Goal: Task Accomplishment & Management: Use online tool/utility

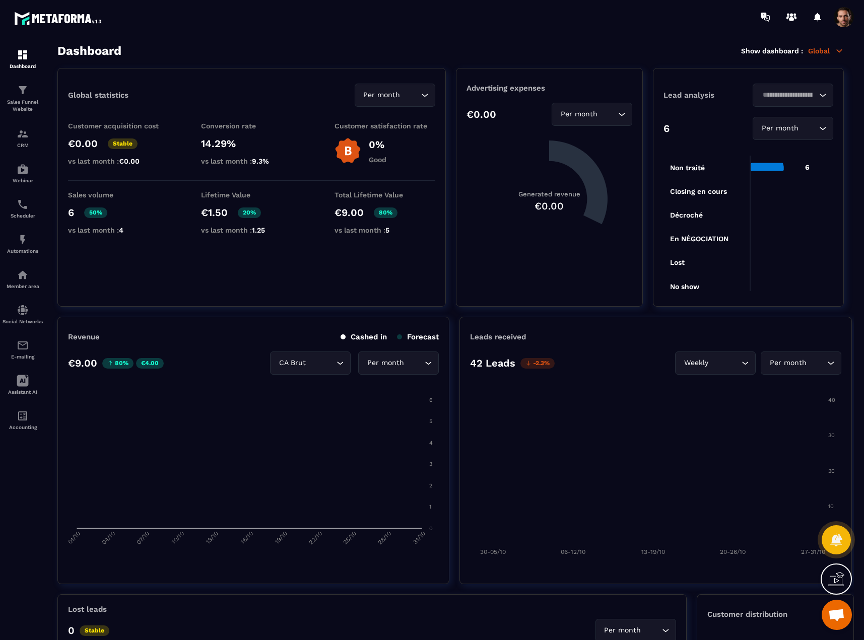
click at [0, 0] on img at bounding box center [0, 0] width 0 height 0
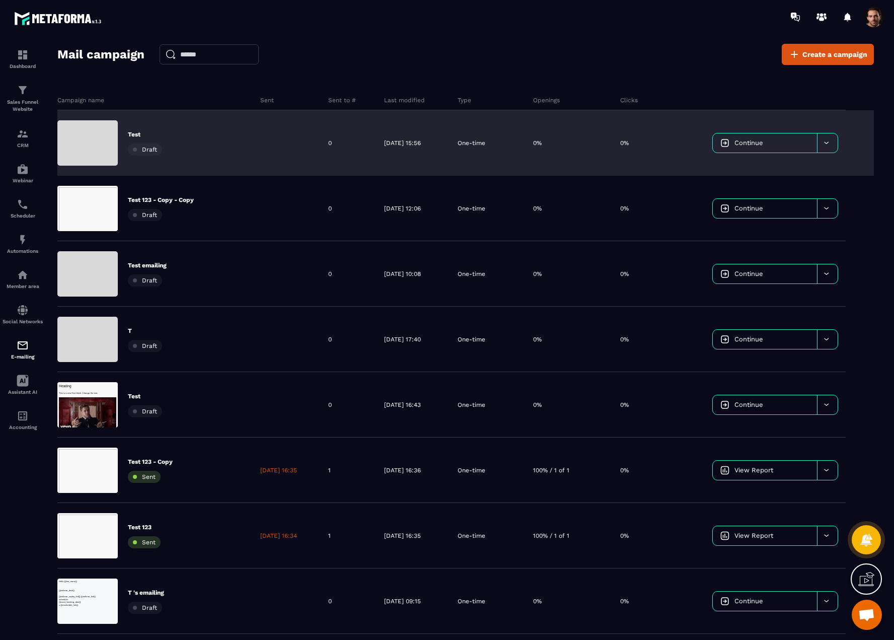
click at [288, 148] on div at bounding box center [287, 142] width 68 height 65
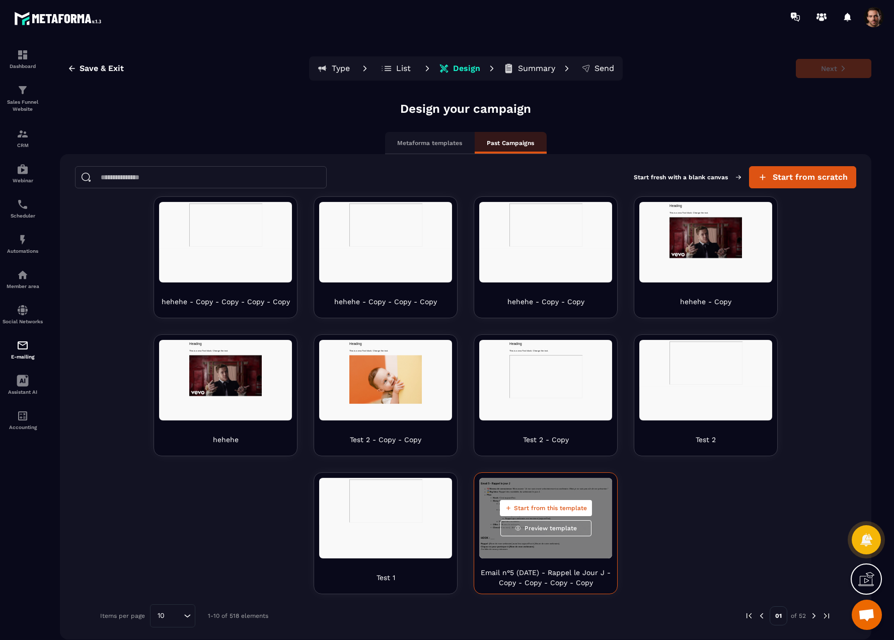
click at [532, 508] on span "Start from this template" at bounding box center [550, 508] width 73 height 8
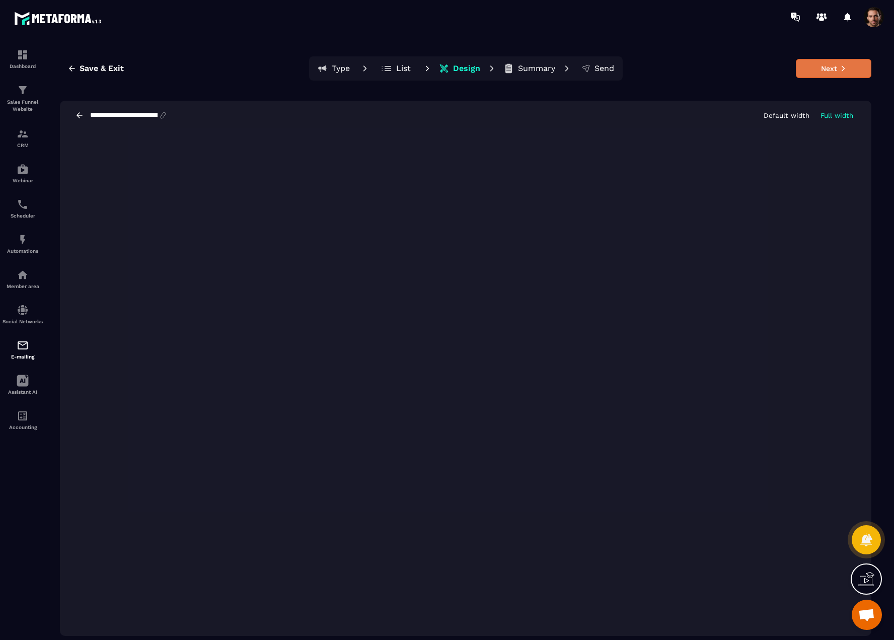
click at [830, 75] on button "Next" at bounding box center [834, 68] width 76 height 19
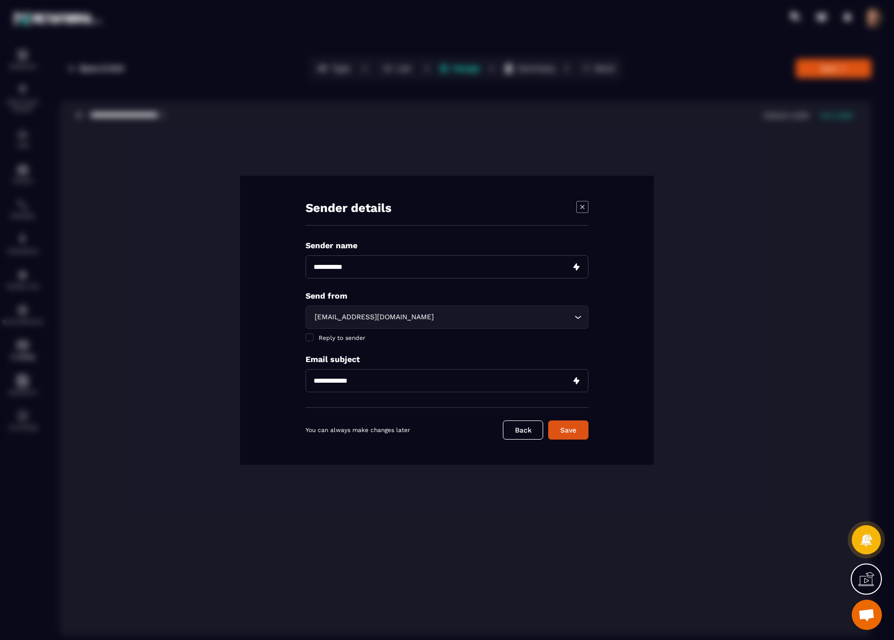
click at [370, 271] on input "Modal window" at bounding box center [447, 266] width 283 height 23
type input "****"
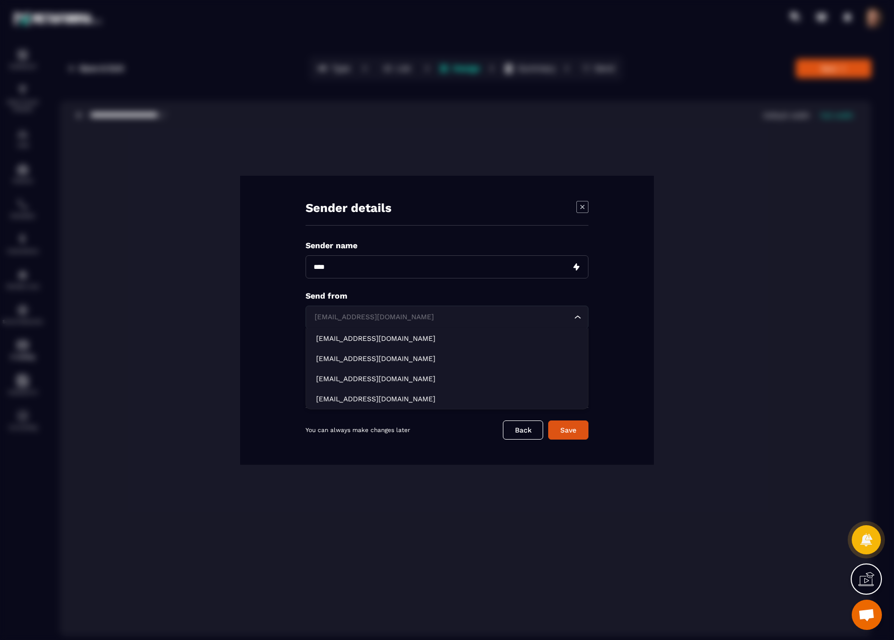
click at [374, 316] on div "[EMAIL_ADDRESS][DOMAIN_NAME]" at bounding box center [442, 317] width 262 height 11
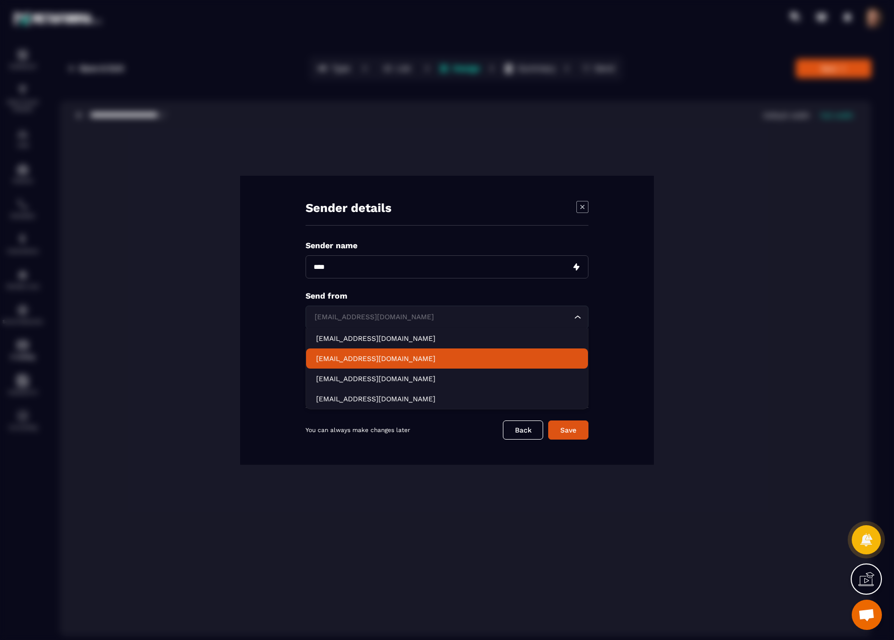
click at [350, 355] on p "[EMAIL_ADDRESS][DOMAIN_NAME]" at bounding box center [447, 359] width 262 height 10
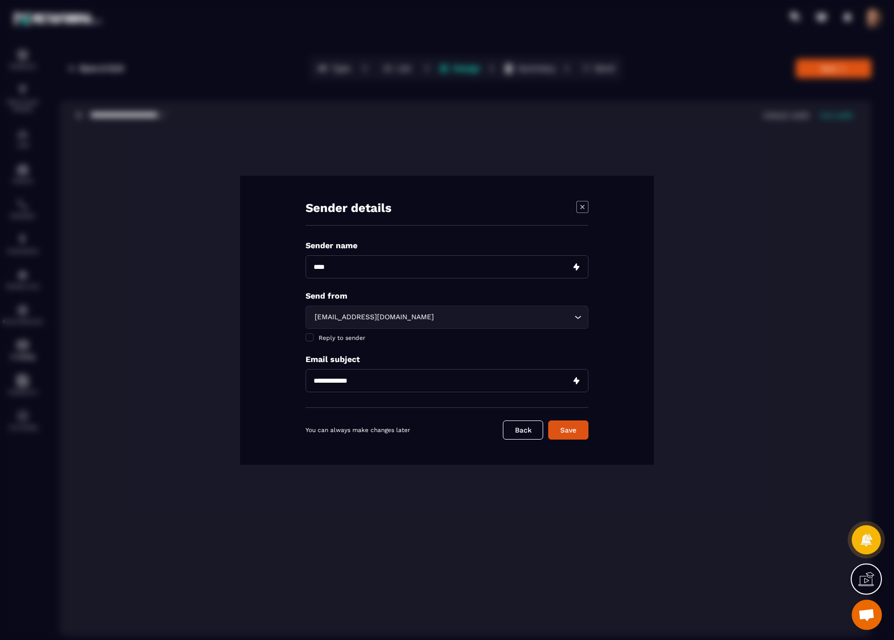
click at [358, 381] on input "Modal window" at bounding box center [447, 380] width 283 height 23
type input "****"
click at [563, 429] on button "Save" at bounding box center [568, 429] width 40 height 19
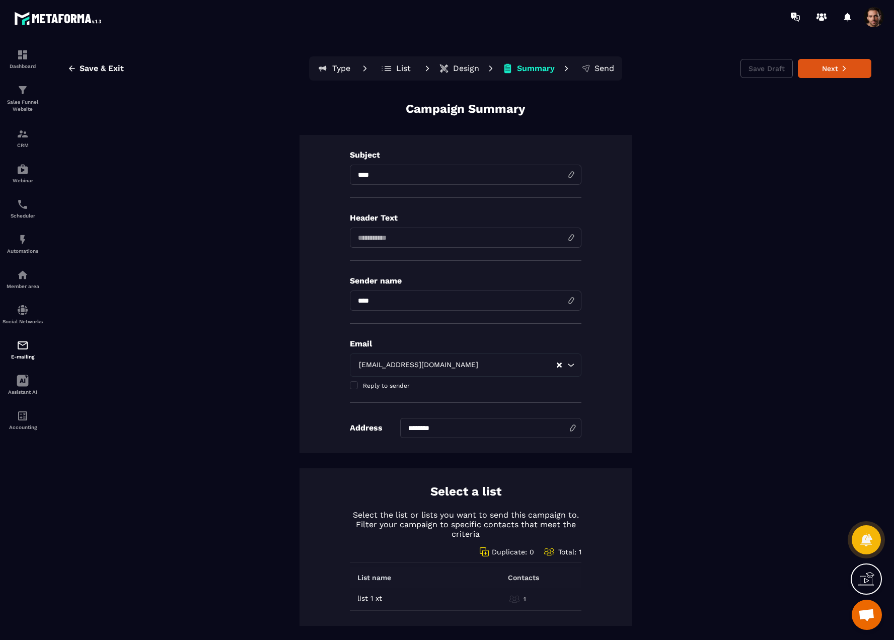
click at [396, 70] on p "List" at bounding box center [403, 68] width 15 height 10
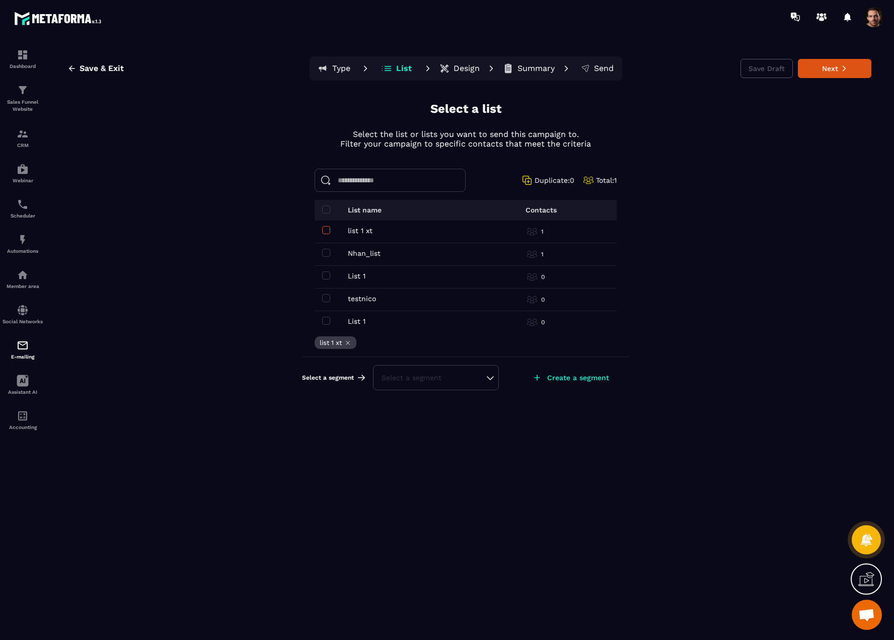
click at [328, 228] on span at bounding box center [326, 230] width 8 height 8
click at [325, 253] on span at bounding box center [326, 253] width 8 height 8
click at [843, 71] on icon at bounding box center [843, 69] width 3 height 6
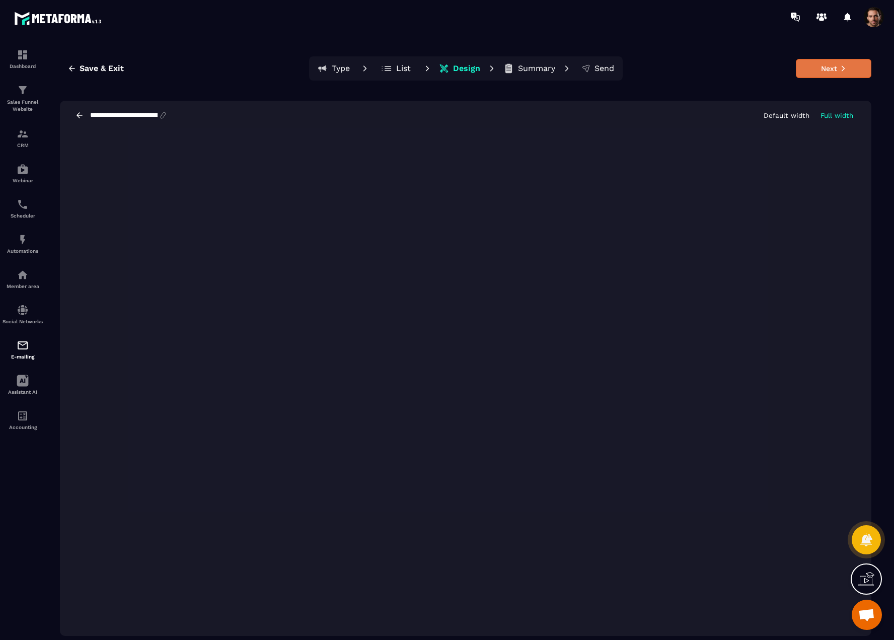
click at [811, 68] on button "Next" at bounding box center [834, 68] width 76 height 19
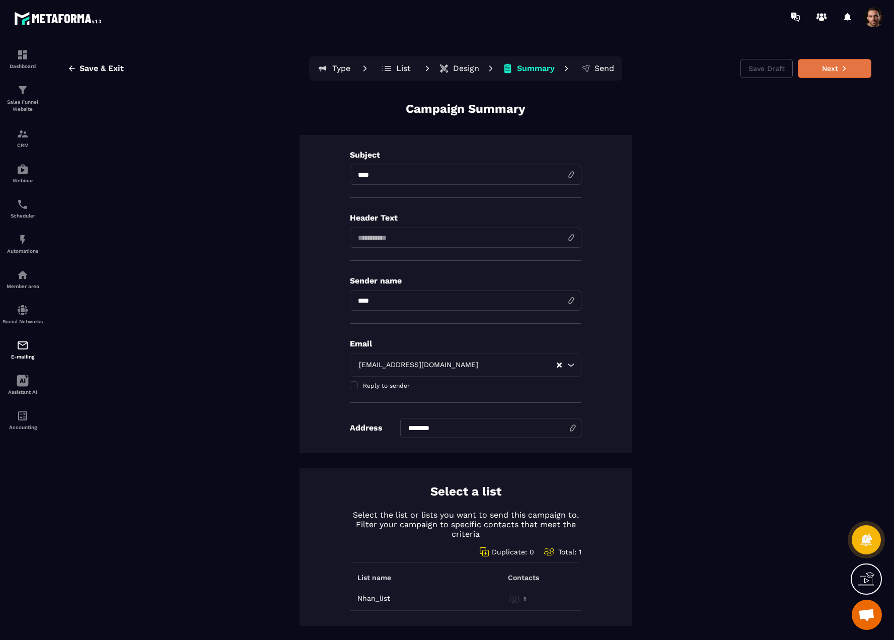
click at [825, 72] on button "Next" at bounding box center [835, 68] width 74 height 19
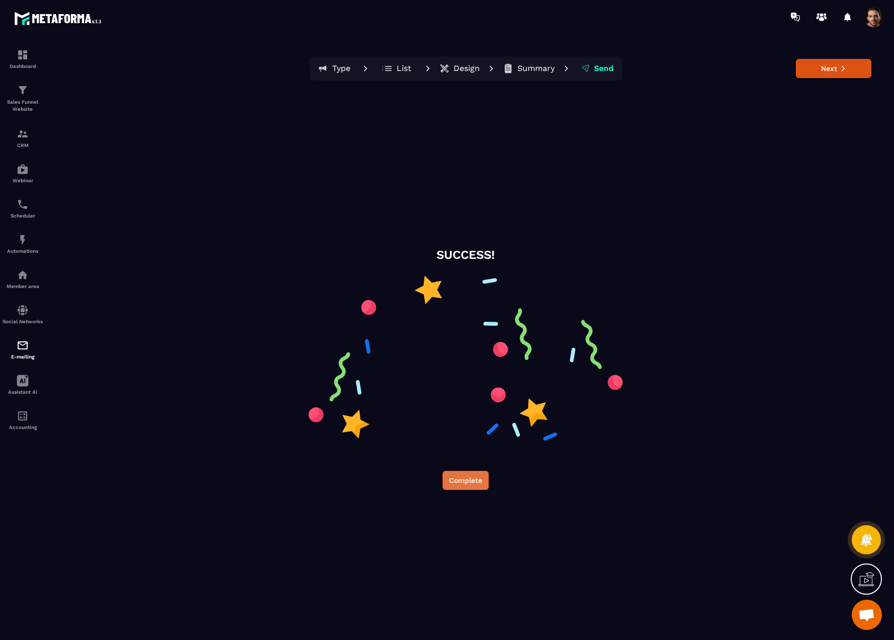
click at [468, 481] on button "Complete" at bounding box center [466, 480] width 46 height 19
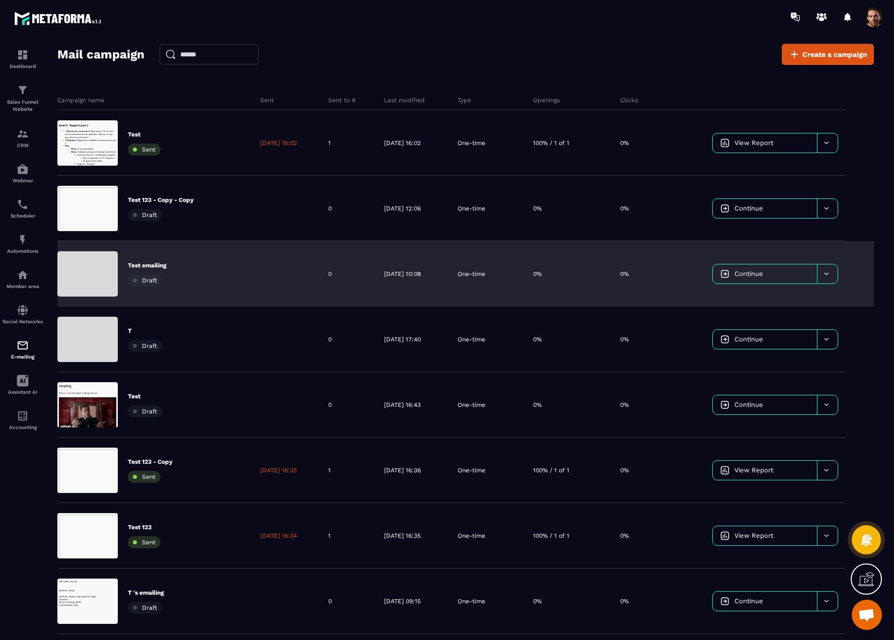
click at [782, 272] on link "Continue" at bounding box center [765, 273] width 104 height 19
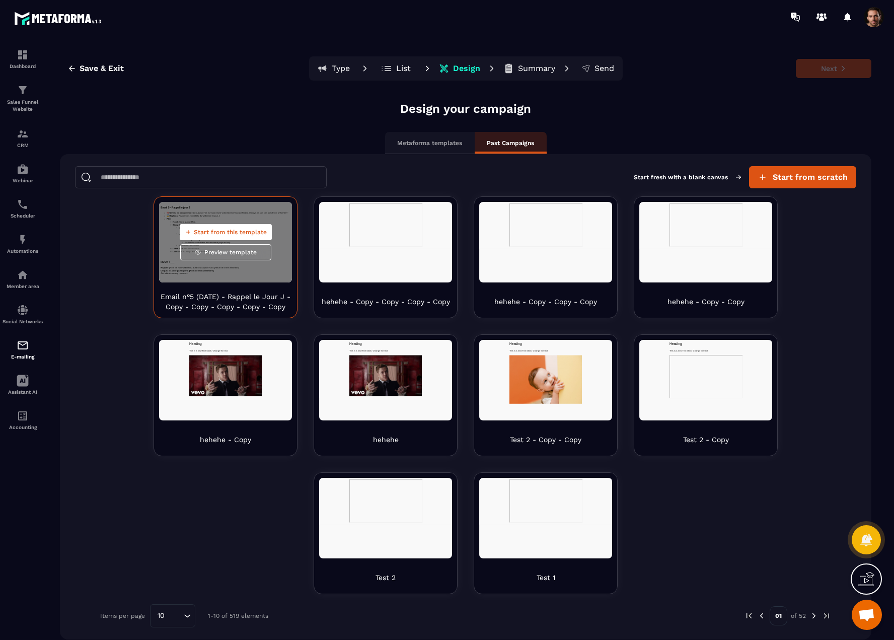
click at [219, 233] on span "Start from this template" at bounding box center [230, 232] width 73 height 8
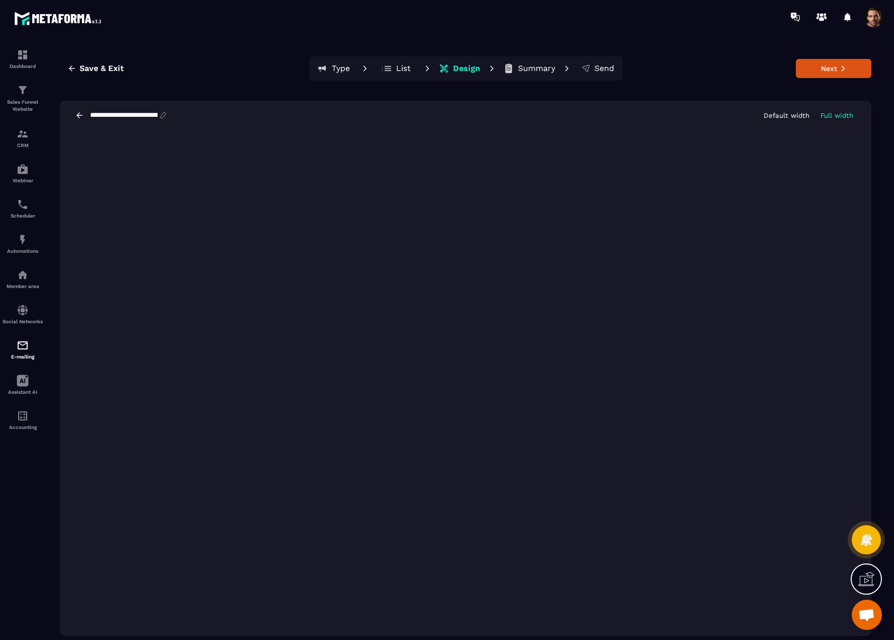
click at [789, 117] on p "Default width" at bounding box center [787, 116] width 46 height 8
click at [820, 66] on button "Next" at bounding box center [834, 68] width 76 height 19
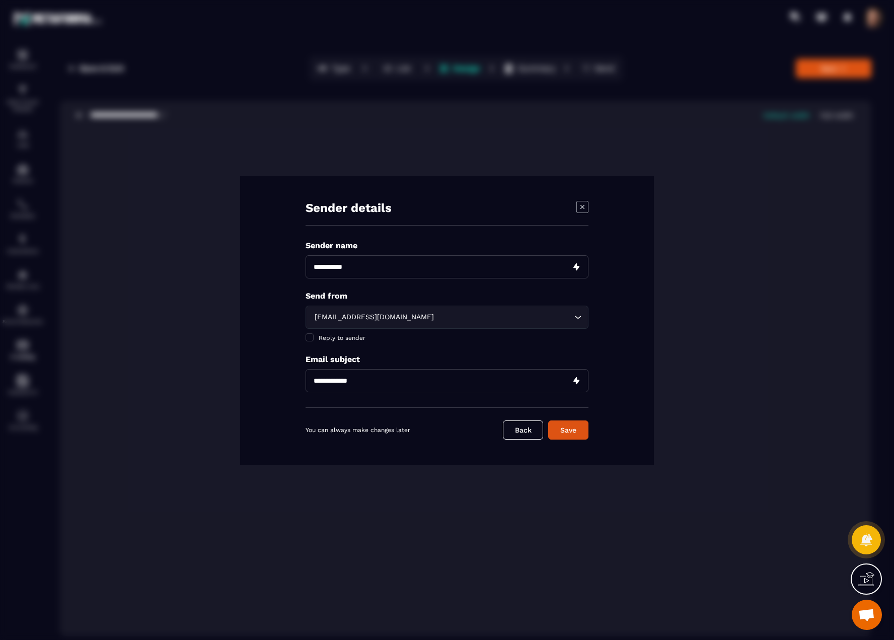
click at [390, 264] on input "Modal window" at bounding box center [447, 266] width 283 height 23
type input "****"
click at [415, 314] on div "[EMAIL_ADDRESS][DOMAIN_NAME]" at bounding box center [442, 317] width 262 height 11
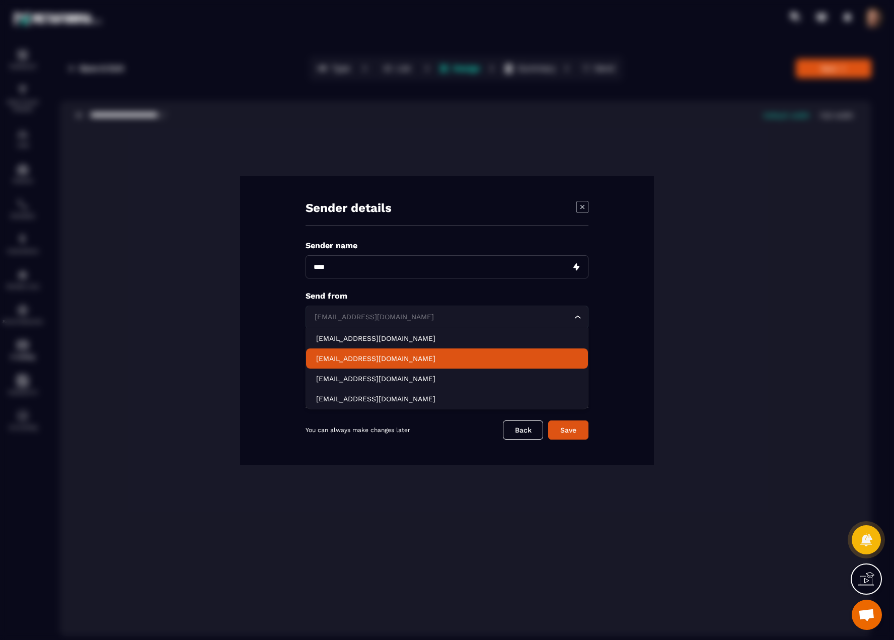
click at [339, 360] on p "[EMAIL_ADDRESS][DOMAIN_NAME]" at bounding box center [447, 359] width 262 height 10
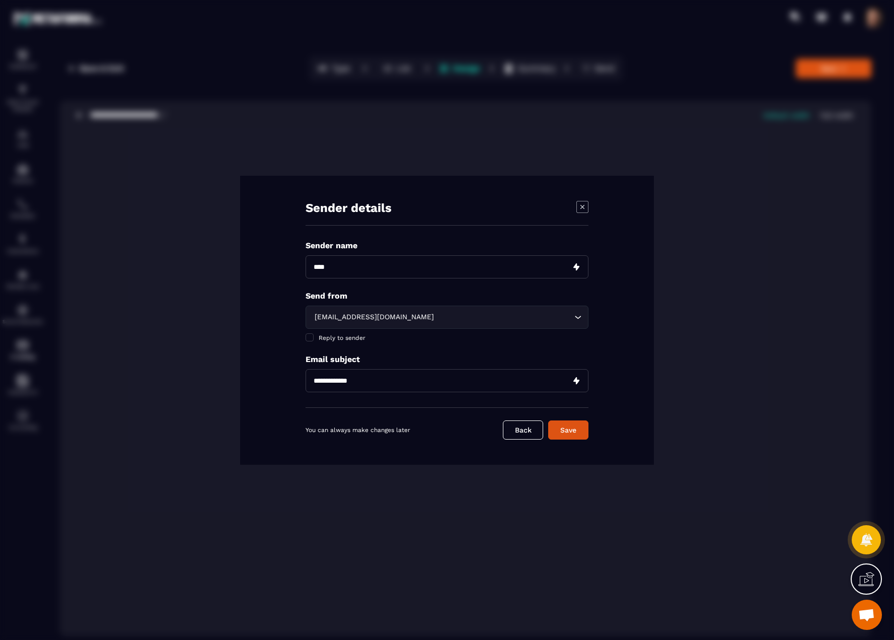
click at [379, 362] on p "Email subject" at bounding box center [447, 360] width 283 height 10
click at [364, 381] on input "Modal window" at bounding box center [447, 380] width 283 height 23
type input "****"
click at [573, 432] on button "Save" at bounding box center [568, 429] width 40 height 19
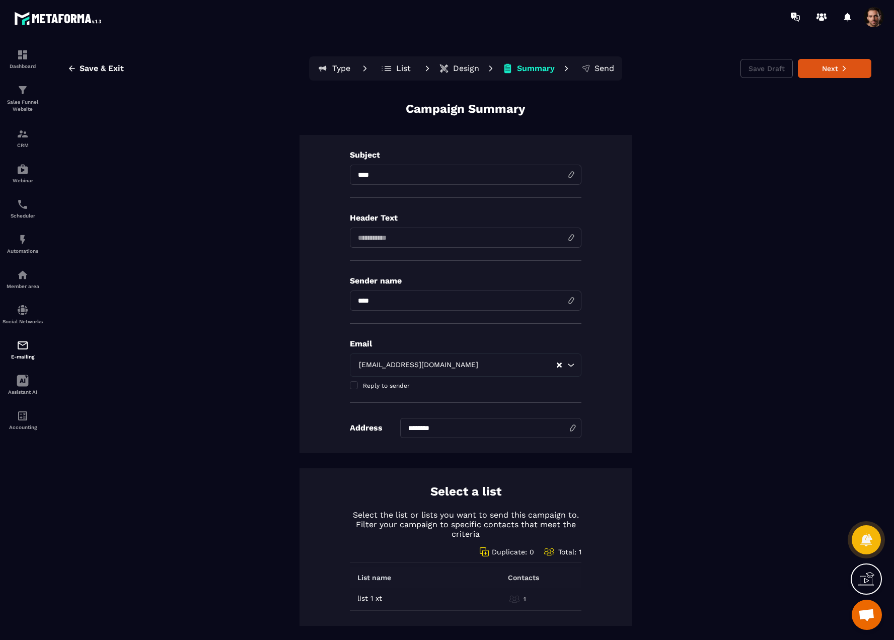
click at [397, 75] on button "List" at bounding box center [396, 68] width 45 height 20
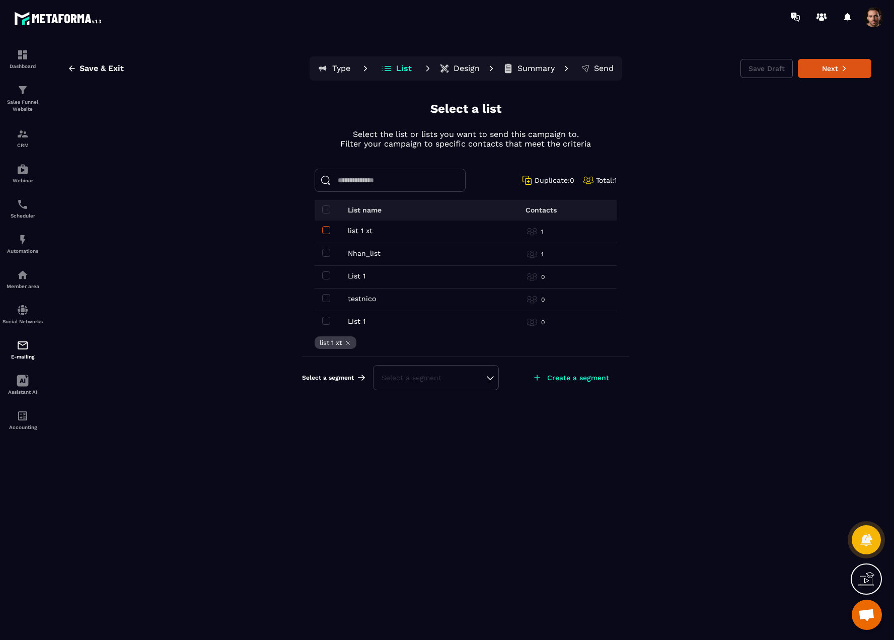
click at [327, 228] on span at bounding box center [326, 230] width 8 height 8
click at [329, 249] on span at bounding box center [326, 253] width 8 height 8
click at [822, 67] on button "Next" at bounding box center [835, 68] width 74 height 19
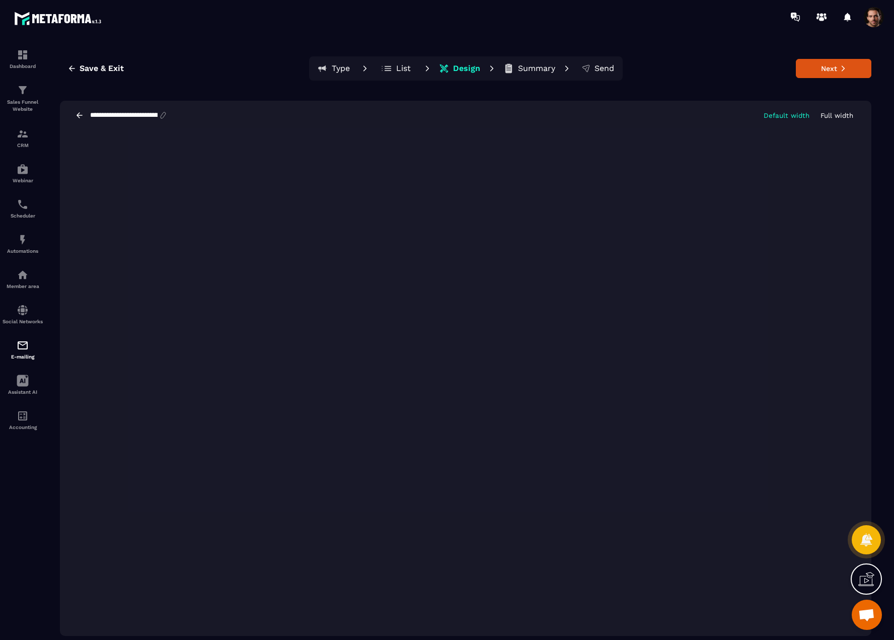
click at [737, 68] on div "Save & Exit Type List Design Summary Send Next" at bounding box center [466, 68] width 812 height 24
click at [817, 71] on button "Next" at bounding box center [834, 68] width 76 height 19
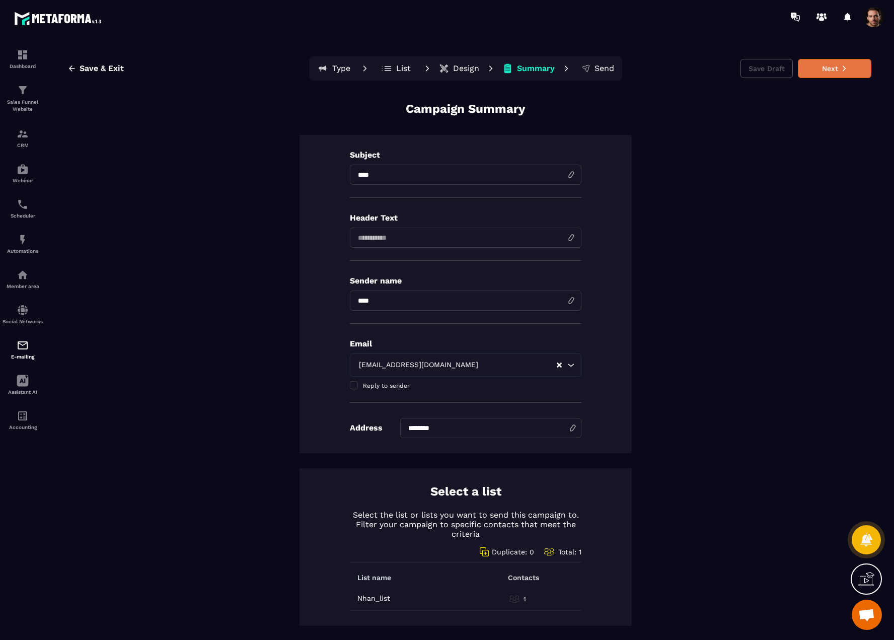
click at [808, 67] on button "Next" at bounding box center [835, 68] width 74 height 19
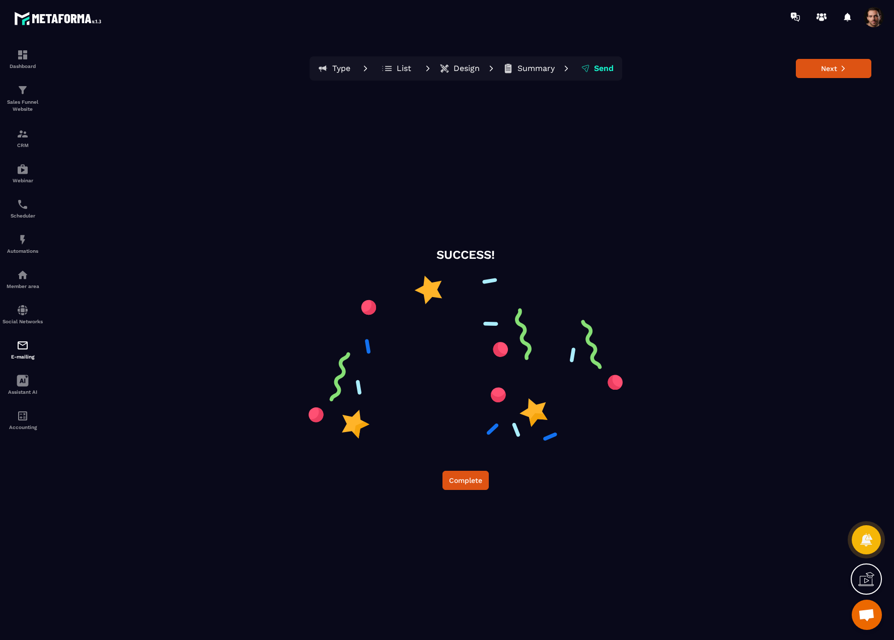
click at [863, 18] on span at bounding box center [874, 17] width 20 height 20
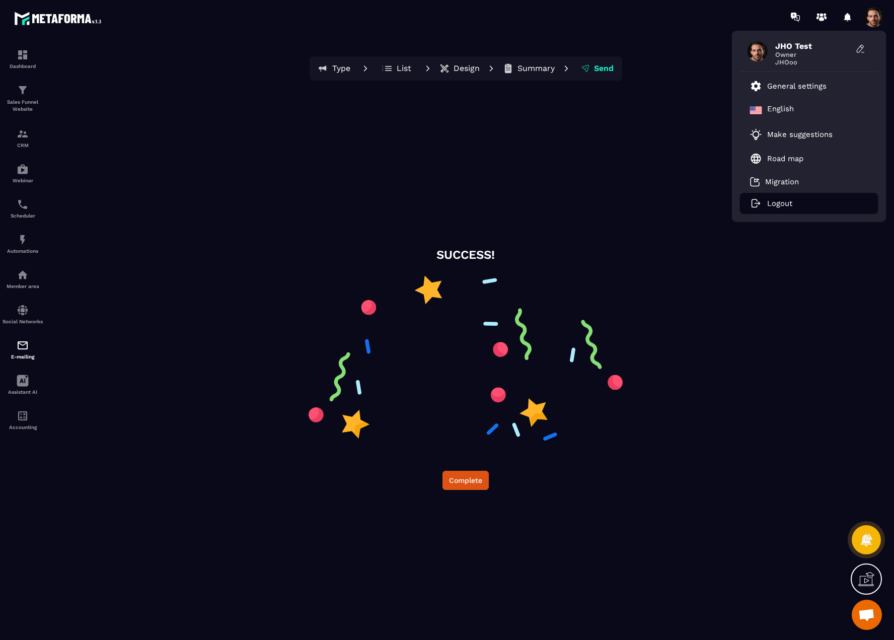
click at [786, 204] on p "Logout" at bounding box center [779, 203] width 25 height 9
